Goal: Information Seeking & Learning: Understand process/instructions

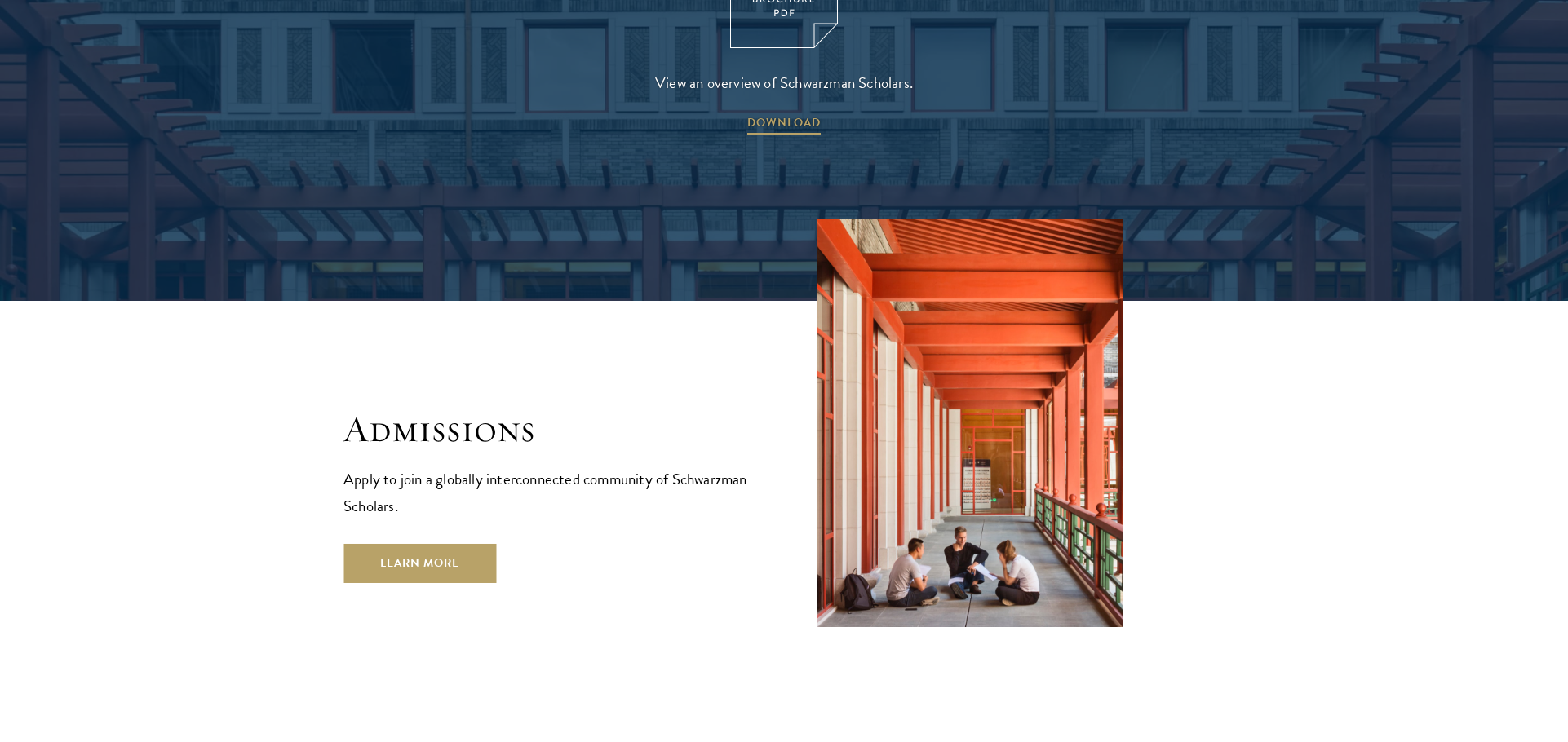
scroll to position [2610, 0]
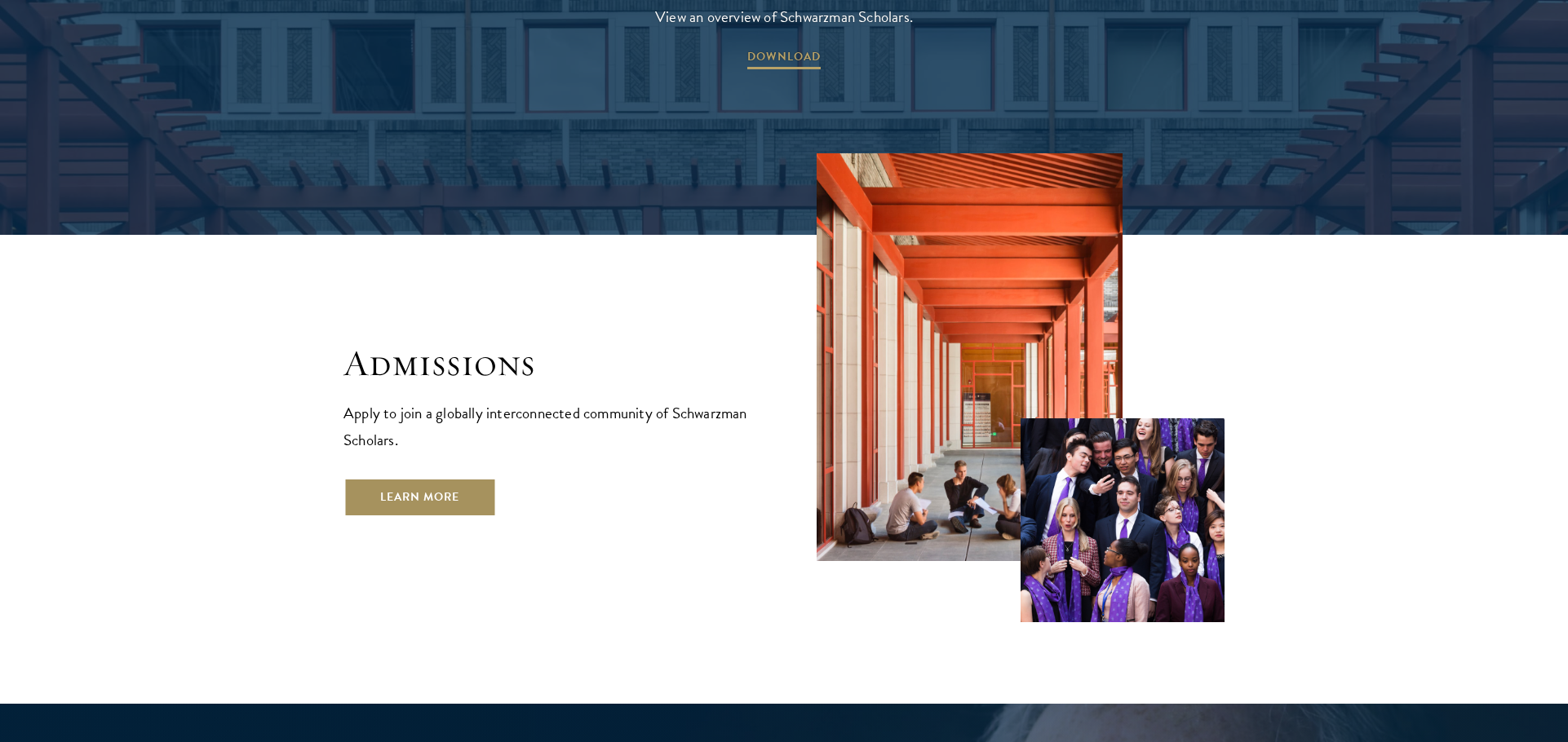
click at [406, 478] on link "Learn More" at bounding box center [420, 497] width 153 height 39
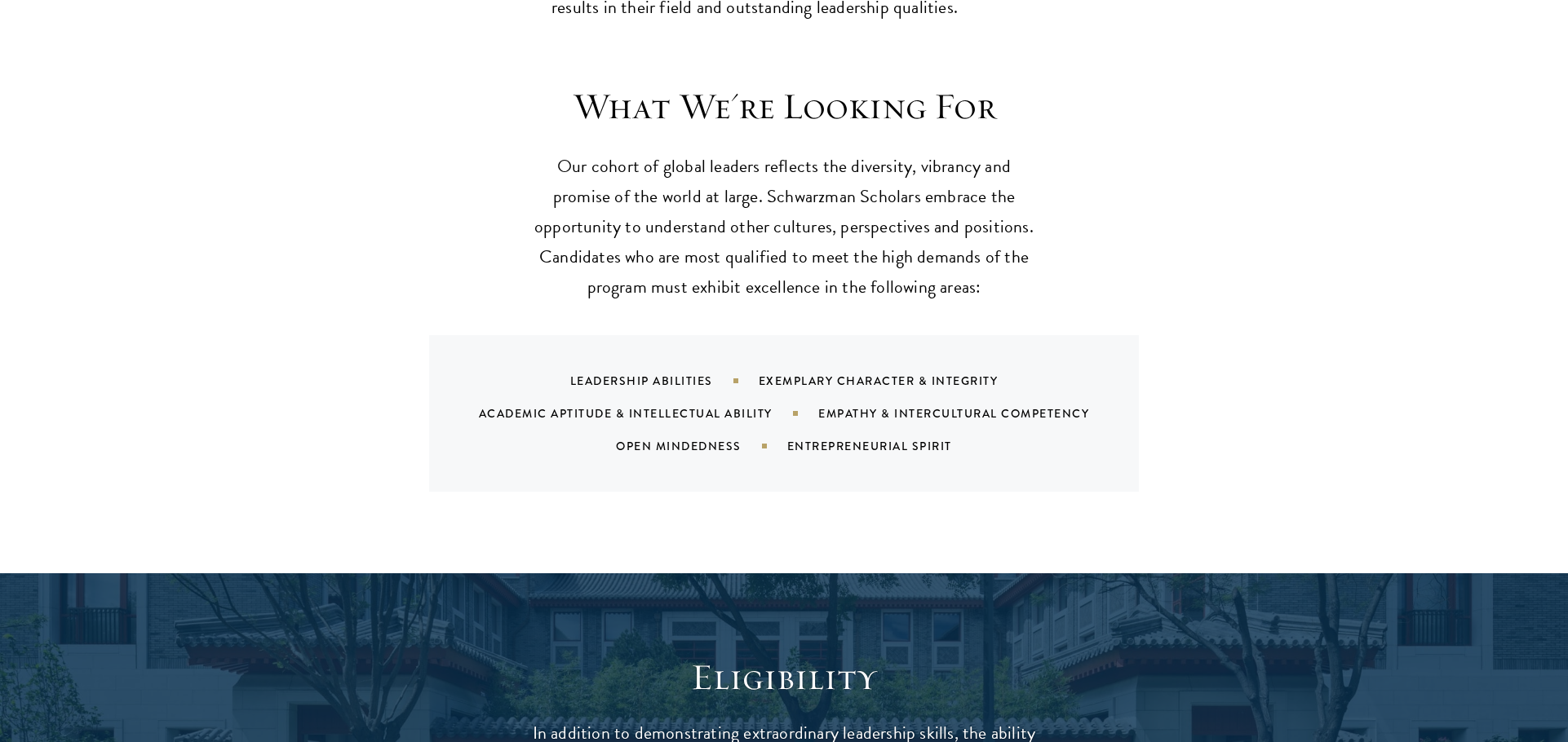
scroll to position [1550, 0]
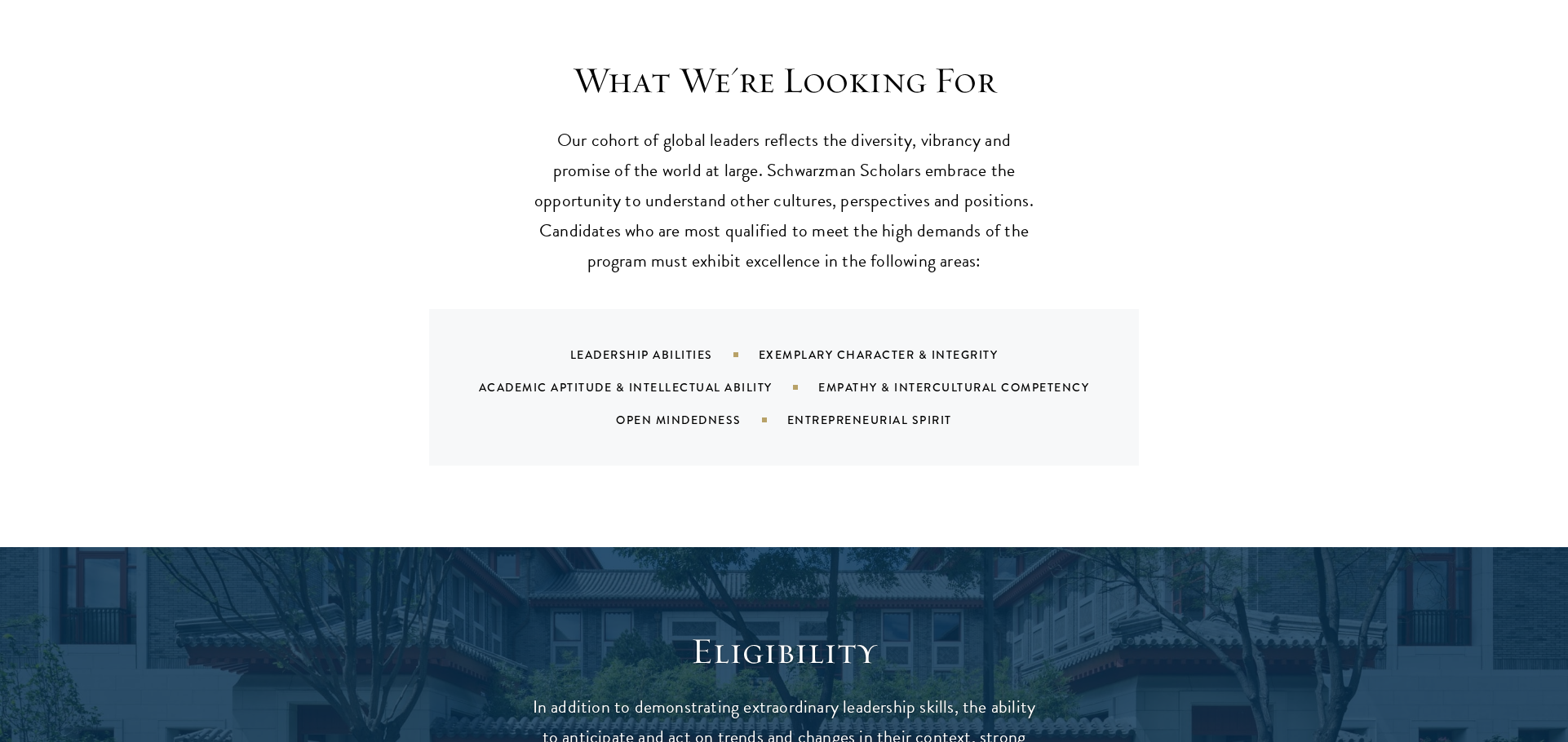
click at [1563, 149] on section "What We're Looking For Our cohort of global leaders reflects the diversity, vib…" at bounding box center [784, 262] width 1568 height 408
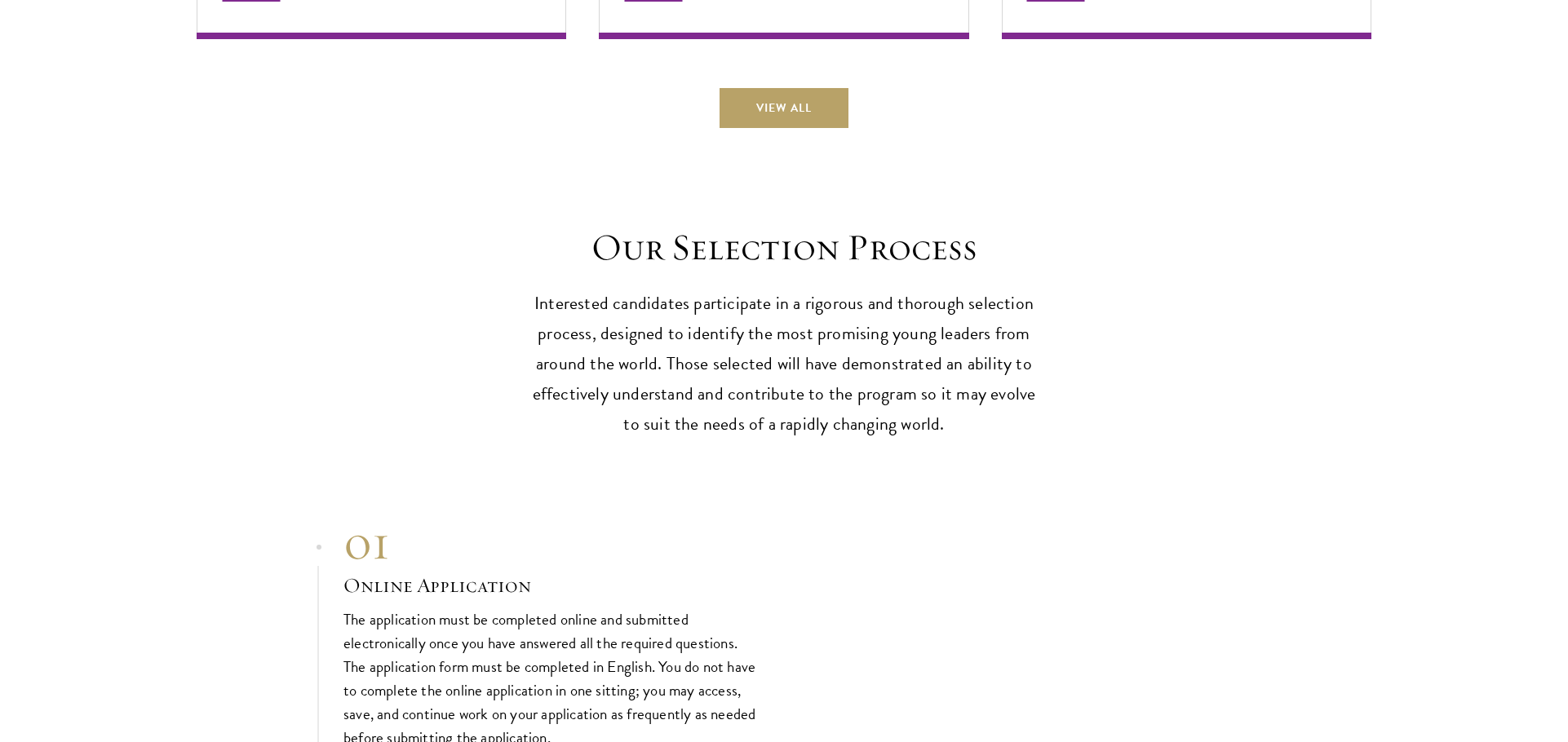
scroll to position [5128, 0]
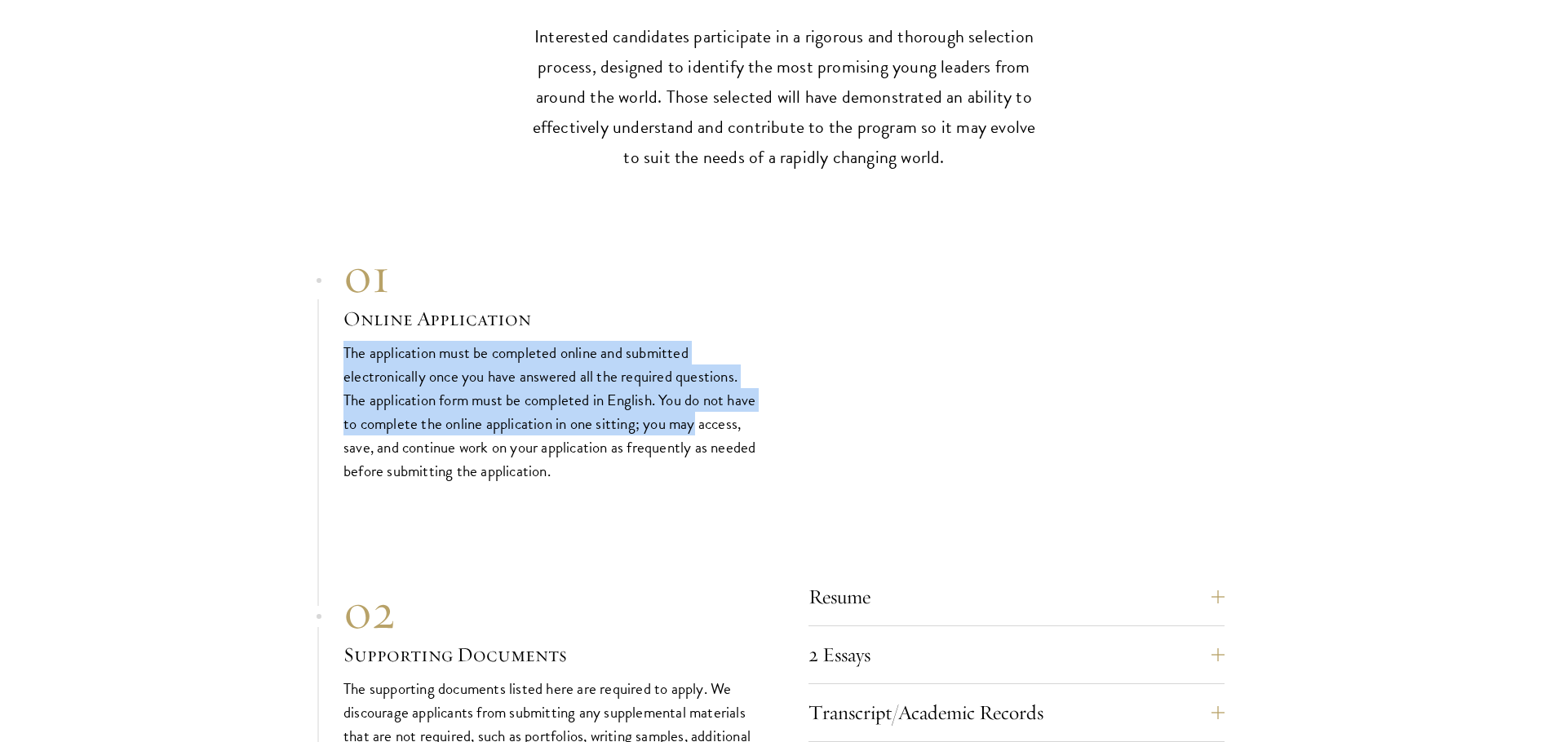
drag, startPoint x: 1566, startPoint y: 421, endPoint x: 1546, endPoint y: 385, distance: 41.2
click at [1560, 318] on section "01 Online Application 01 Online Application The application must be completed o…" at bounding box center [784, 752] width 1568 height 1010
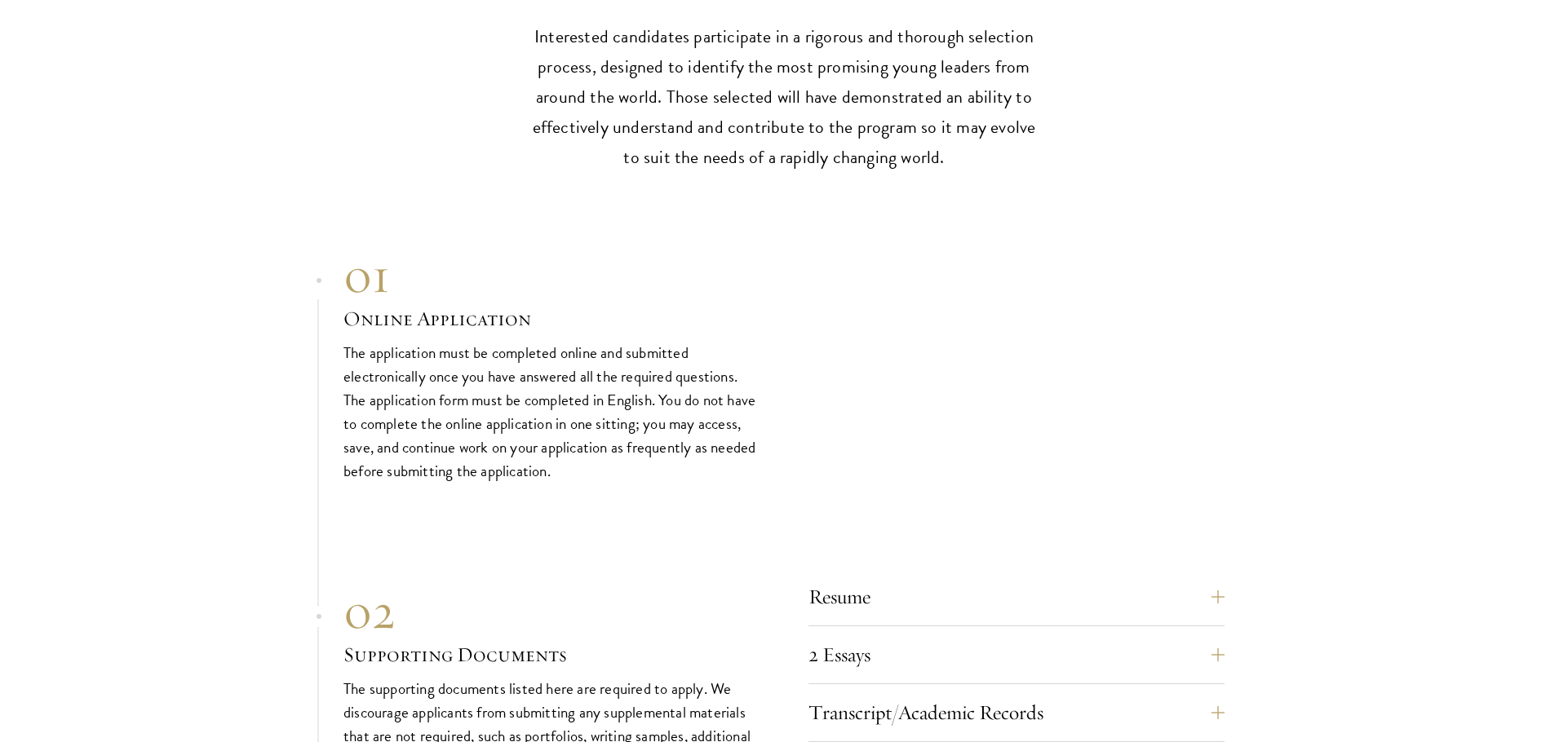
drag, startPoint x: 1566, startPoint y: 437, endPoint x: 1566, endPoint y: 445, distance: 8.0
click at [1566, 445] on section "01 Online Application 01 Online Application The application must be completed o…" at bounding box center [784, 752] width 1568 height 1010
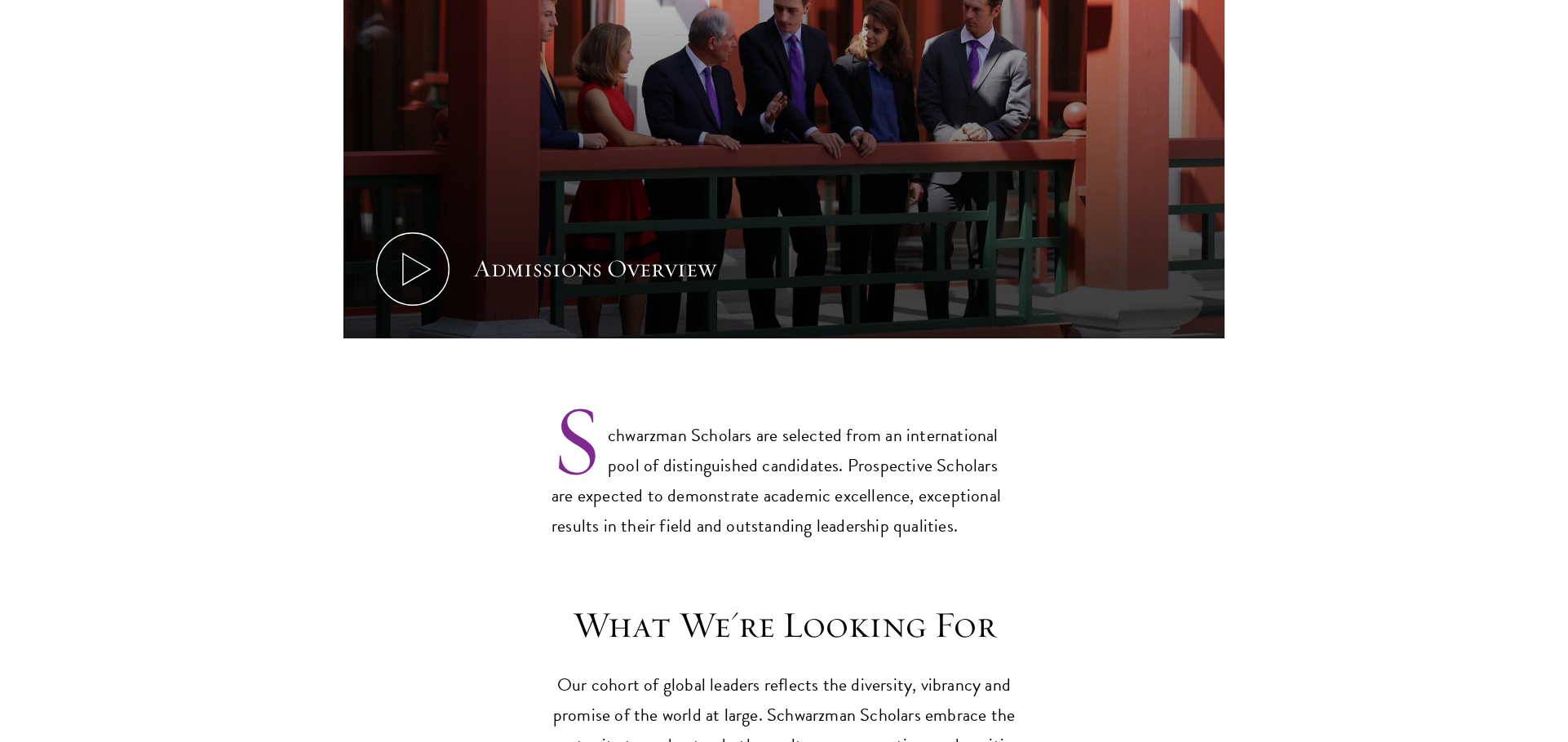
scroll to position [0, 0]
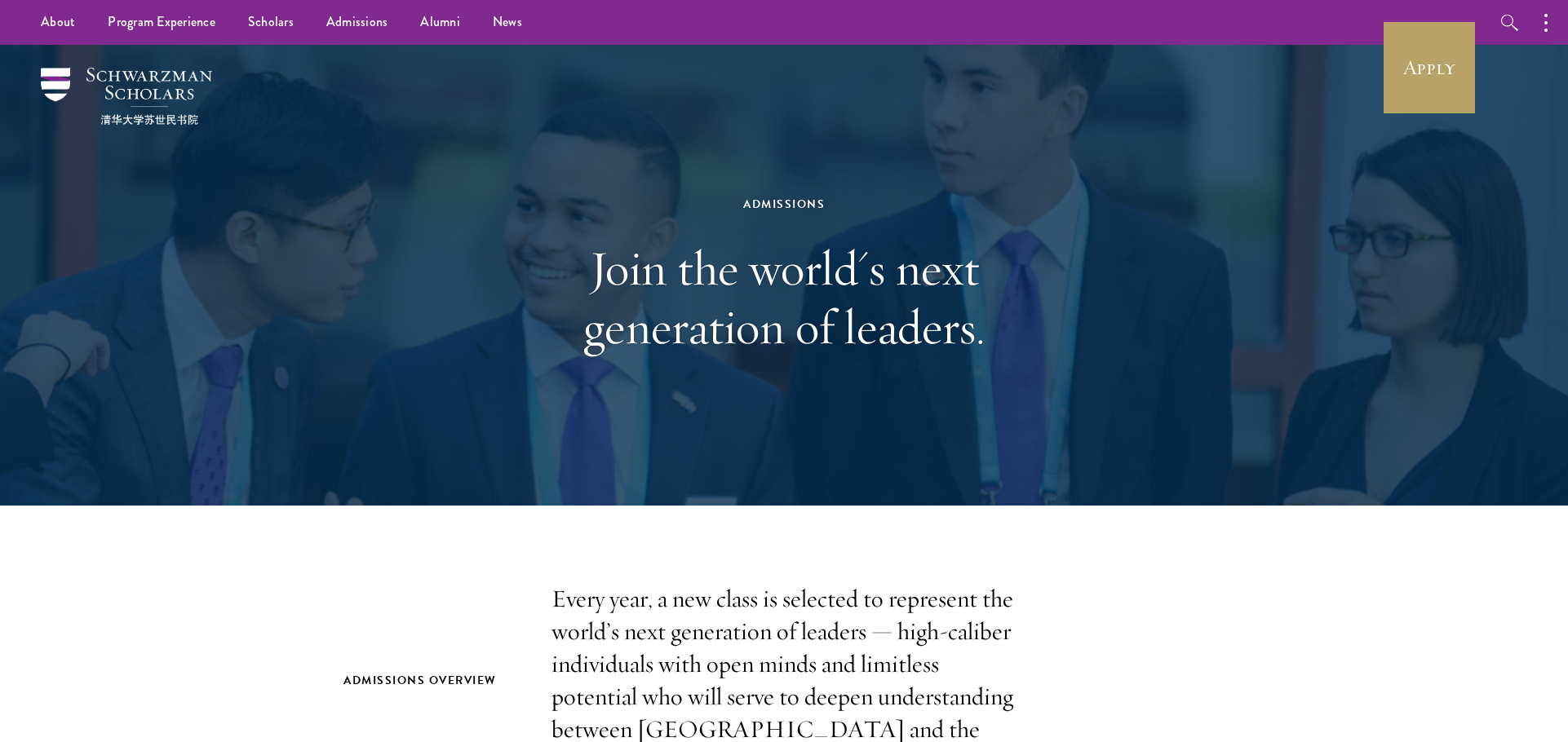
click at [782, 308] on h1 "Join the world's next generation of leaders." at bounding box center [784, 297] width 563 height 117
click at [119, 64] on div at bounding box center [784, 275] width 1568 height 461
click at [141, 76] on img at bounding box center [126, 96] width 171 height 57
